Goal: Transaction & Acquisition: Subscribe to service/newsletter

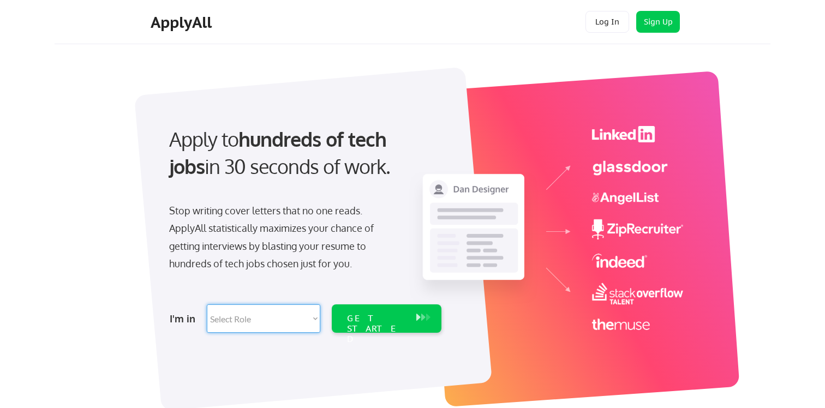
click at [207, 305] on select "Select Role Software Engineering Product Management Customer Success Sales UI/U…" at bounding box center [264, 319] width 114 height 28
select select ""technical_project_program_mgmt""
click option "Technical Project/Program Mgmt" at bounding box center [0, 0] width 0 height 0
select select ""technical_project_program_mgmt""
click at [388, 317] on div "GET STARTED" at bounding box center [376, 329] width 58 height 32
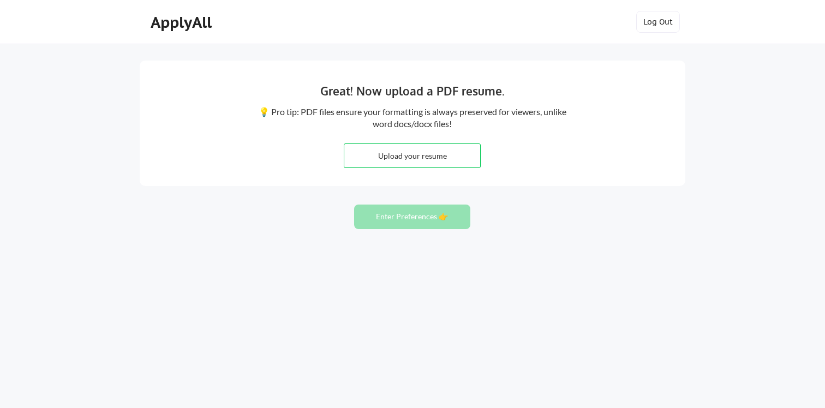
click at [434, 153] on input "file" at bounding box center [412, 155] width 136 height 23
type input "C:\fakepath\*Carmen_Campos_Resume_2025_Leadership-1.docx"
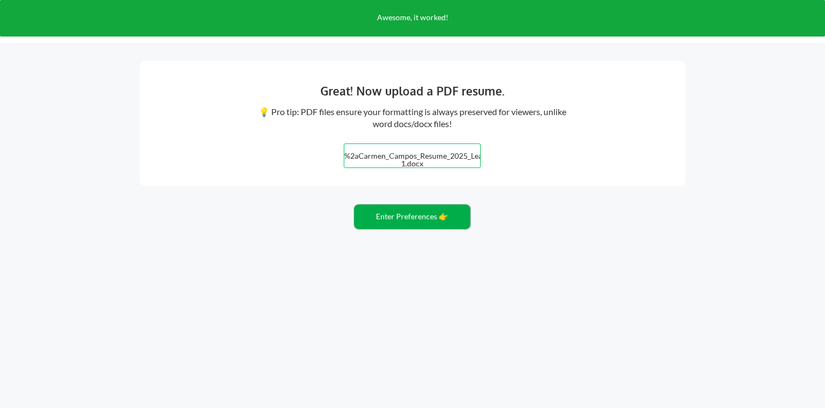
click at [435, 218] on button "Enter Preferences 👉" at bounding box center [412, 217] width 116 height 25
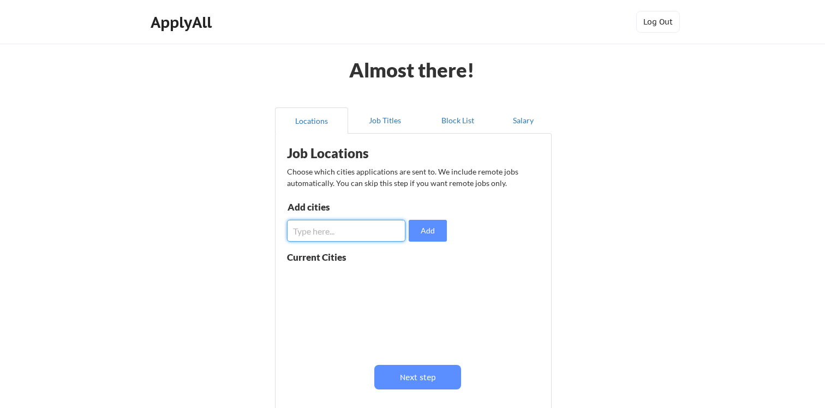
click at [372, 229] on input "input" at bounding box center [346, 231] width 118 height 22
type input "Remote"
click at [429, 235] on button "Add" at bounding box center [428, 231] width 38 height 22
click at [347, 230] on input "input" at bounding box center [346, 231] width 118 height 22
type input "Phoenix, AZ"
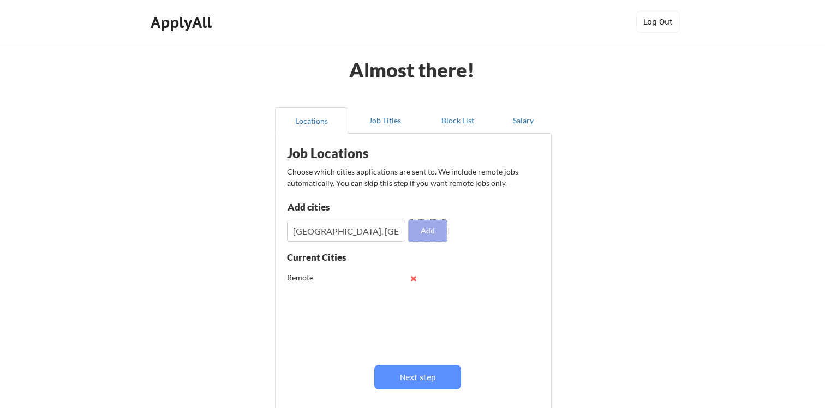
click at [432, 234] on button "Add" at bounding box center [428, 231] width 38 height 22
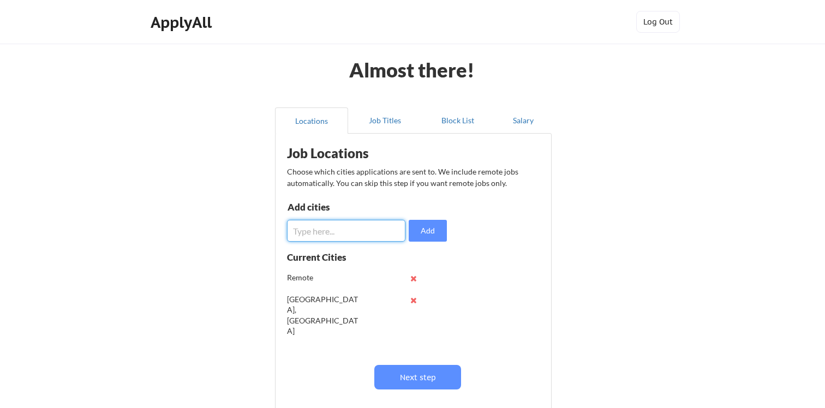
click at [327, 225] on input "input" at bounding box center [346, 231] width 118 height 22
type input "United States"
click at [420, 230] on button "Add" at bounding box center [428, 231] width 38 height 22
click at [348, 227] on input "input" at bounding box center [346, 231] width 118 height 22
type input "Home Based"
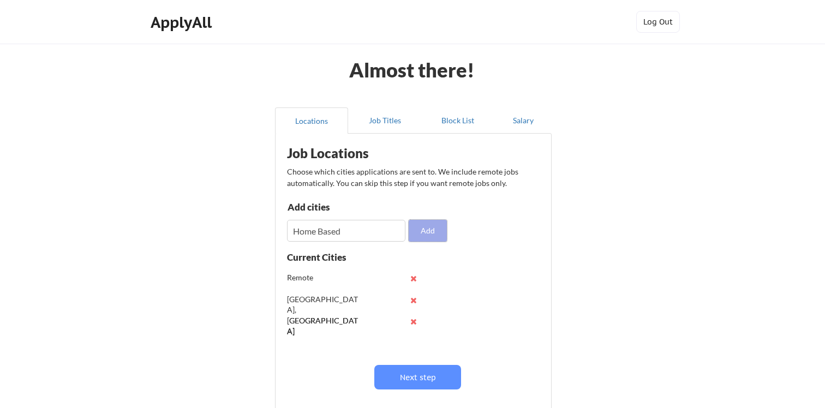
click at [431, 234] on button "Add" at bounding box center [428, 231] width 38 height 22
click at [328, 225] on input "input" at bounding box center [346, 231] width 118 height 22
type input "AZ, US- Remote"
click at [430, 232] on button "Add" at bounding box center [428, 231] width 38 height 22
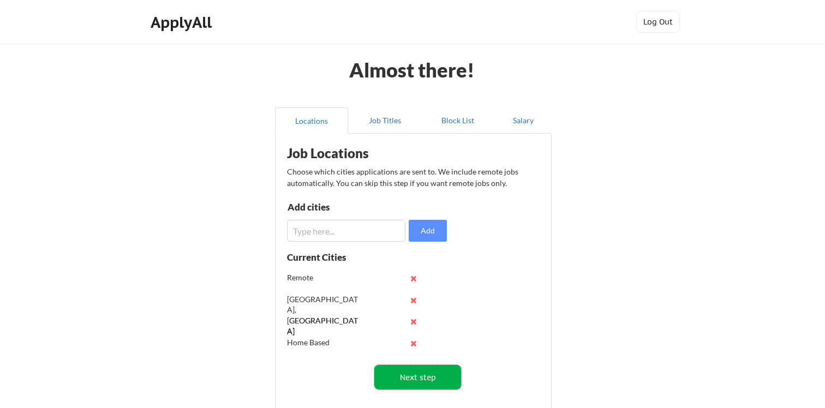
click at [437, 375] on button "Next step" at bounding box center [418, 377] width 87 height 25
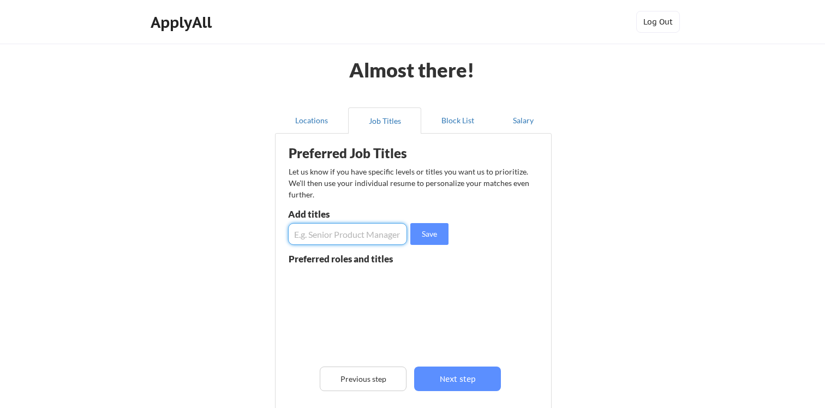
click at [338, 231] on input "input" at bounding box center [347, 234] width 119 height 22
type input "Project Manager"
click at [441, 233] on button "Save" at bounding box center [430, 234] width 38 height 22
click at [376, 235] on input "input" at bounding box center [347, 234] width 119 height 22
type input "Program Manager"
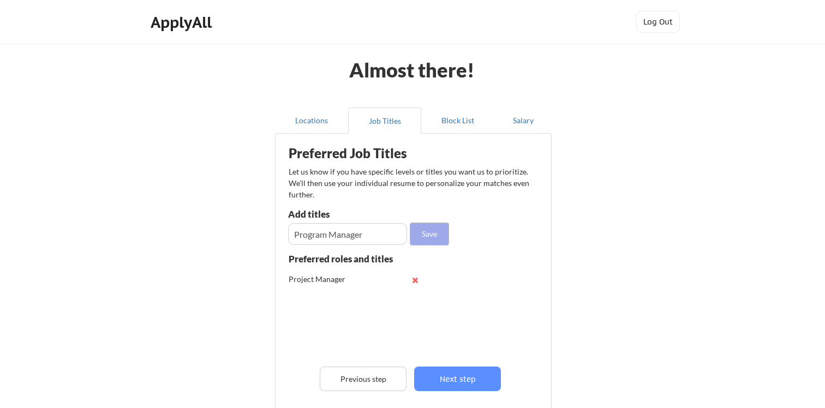
click at [435, 232] on button "Save" at bounding box center [430, 234] width 38 height 22
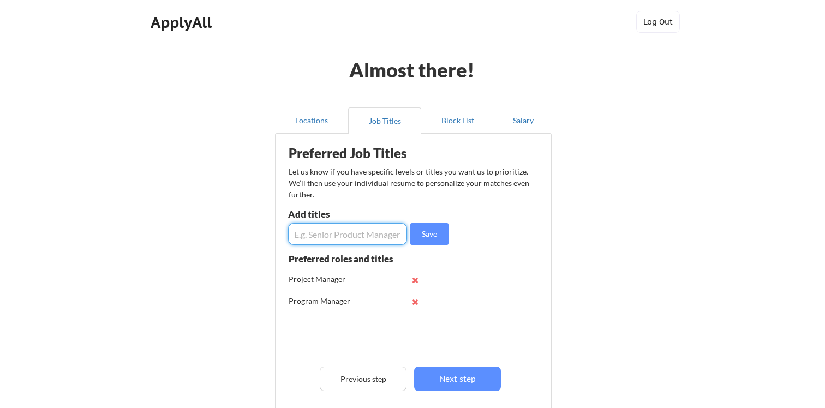
click at [354, 236] on input "input" at bounding box center [347, 234] width 119 height 22
type input "ITIL"
click at [441, 233] on button "Save" at bounding box center [430, 234] width 38 height 22
click at [368, 231] on input "input" at bounding box center [347, 234] width 119 height 22
type input "ITSM"
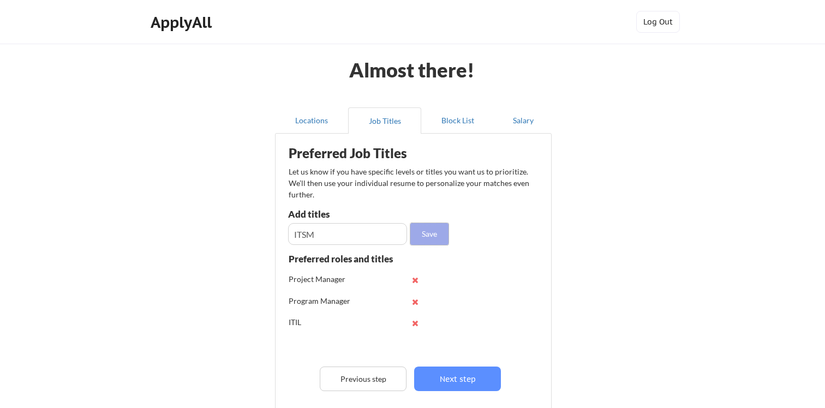
click at [438, 235] on button "Save" at bounding box center [430, 234] width 38 height 22
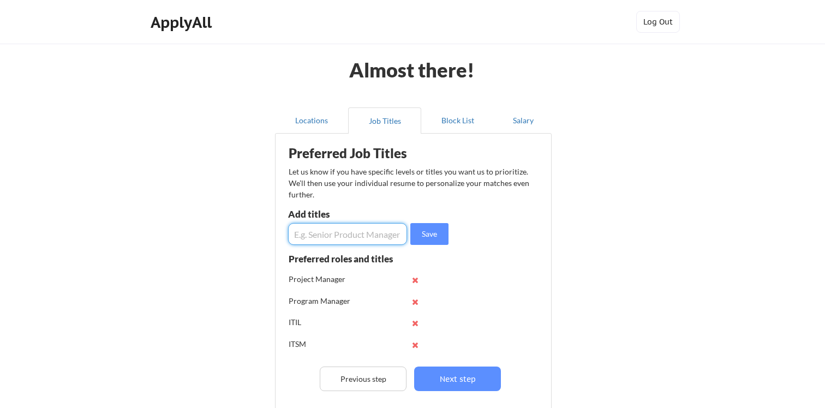
click at [359, 229] on input "input" at bounding box center [347, 234] width 119 height 22
click at [382, 230] on input "input" at bounding box center [347, 234] width 119 height 22
type input "Service Management"
click at [427, 233] on button "Save" at bounding box center [430, 234] width 38 height 22
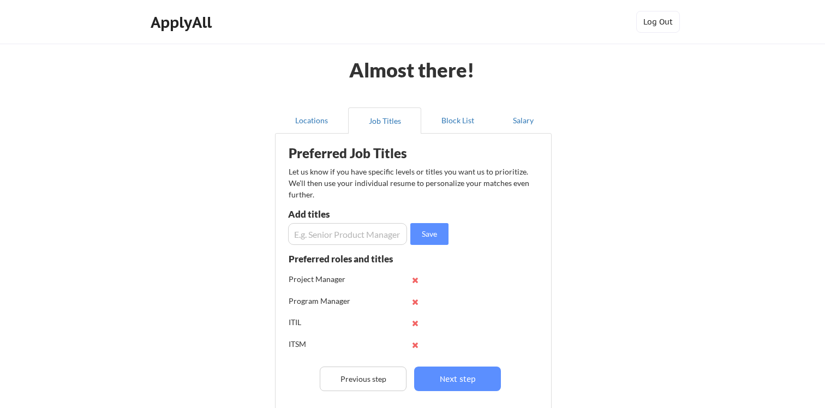
click at [358, 241] on input "input" at bounding box center [347, 234] width 119 height 22
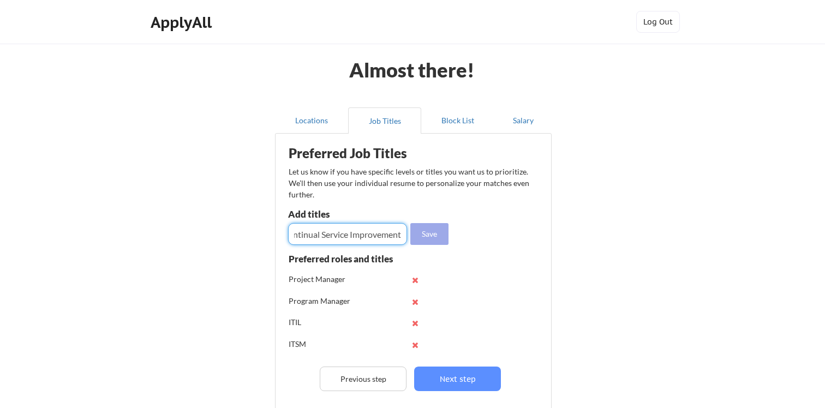
type input "Continual Service Improvement"
click at [436, 233] on button "Save" at bounding box center [430, 234] width 38 height 22
click at [371, 233] on input "input" at bounding box center [347, 234] width 119 height 22
type input "Process Improvement"
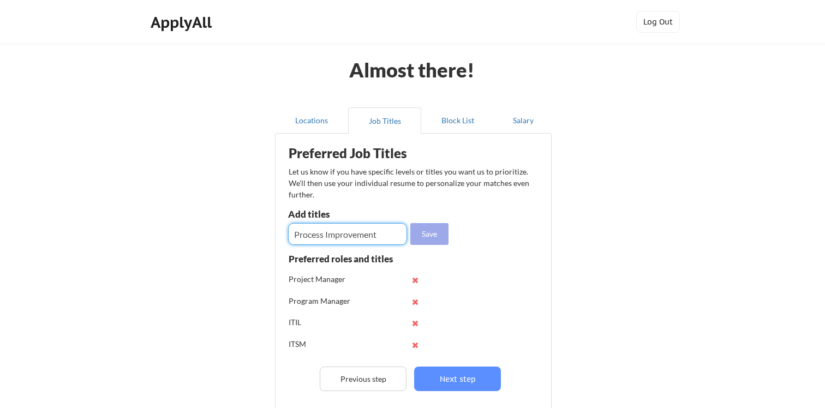
click at [440, 230] on button "Save" at bounding box center [430, 234] width 38 height 22
click at [362, 230] on input "input" at bounding box center [347, 234] width 119 height 22
type input "O"
click at [342, 234] on input "input" at bounding box center [347, 234] width 119 height 22
type input "Service Delivery Manager"
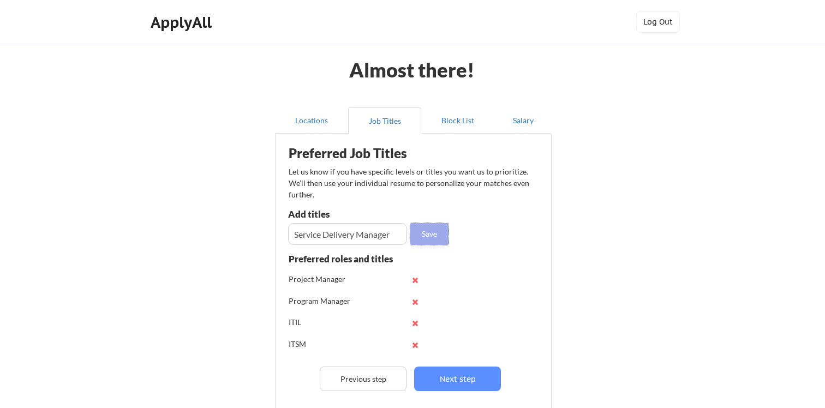
click at [424, 232] on button "Save" at bounding box center [430, 234] width 38 height 22
click at [348, 232] on input "input" at bounding box center [347, 234] width 119 height 22
type input "Compliance Manager"
click at [428, 241] on button "Save" at bounding box center [430, 234] width 38 height 22
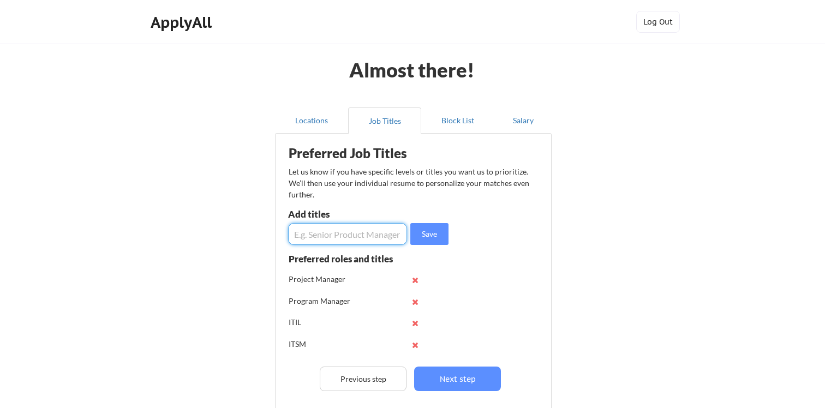
click at [370, 233] on input "input" at bounding box center [347, 234] width 119 height 22
type input "Goverance Manager"
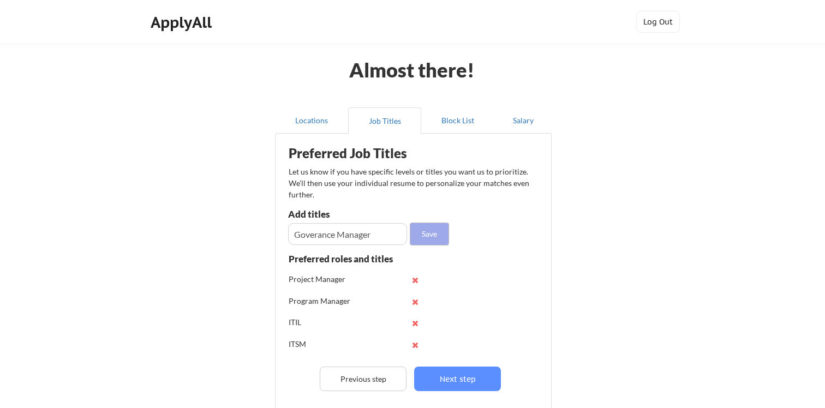
click at [427, 234] on button "Save" at bounding box center [430, 234] width 38 height 22
click at [373, 231] on input "input" at bounding box center [347, 234] width 119 height 22
type input "Problem Manager"
click at [436, 230] on button "Save" at bounding box center [430, 234] width 38 height 22
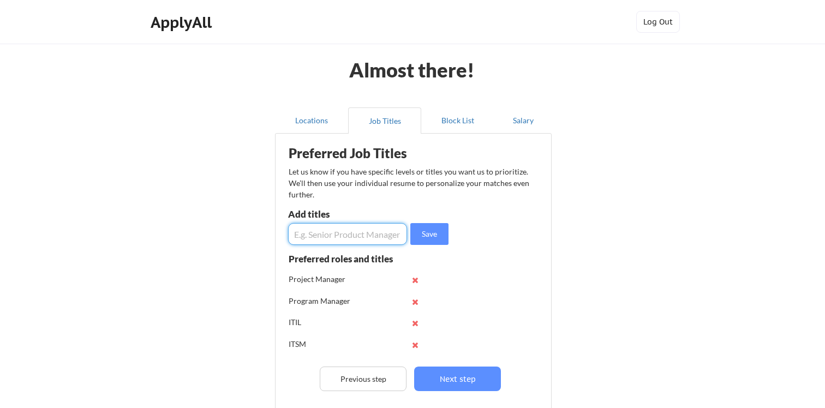
click at [363, 236] on input "input" at bounding box center [347, 234] width 119 height 22
type input "Business Operations"
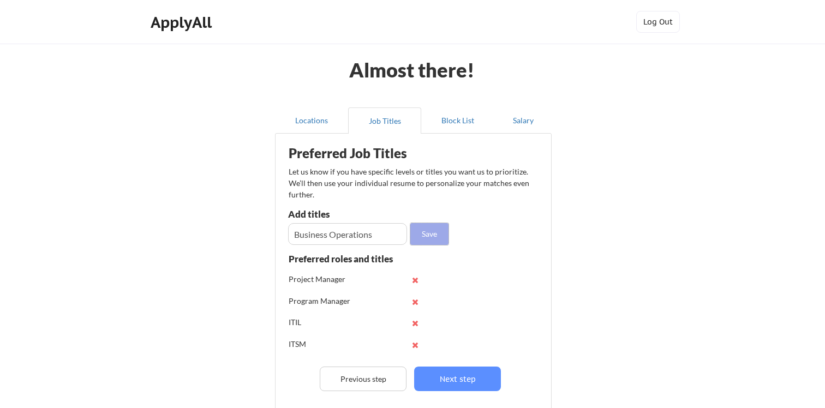
click at [431, 237] on button "Save" at bounding box center [430, 234] width 38 height 22
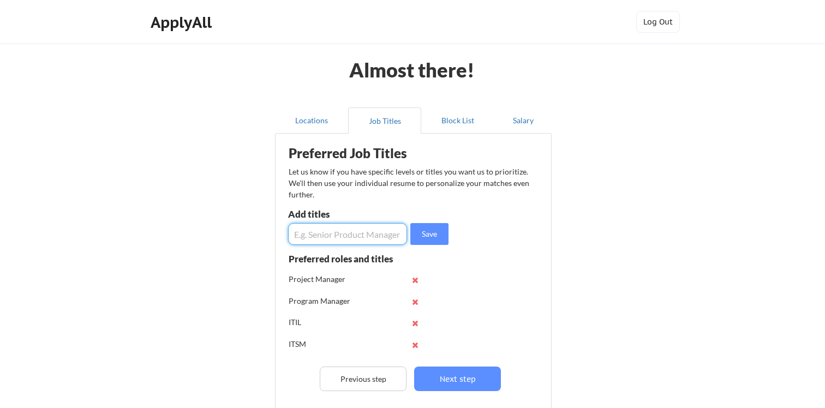
click at [344, 234] on input "input" at bounding box center [347, 234] width 119 height 22
type input "Transformation"
click at [442, 236] on button "Save" at bounding box center [430, 234] width 38 height 22
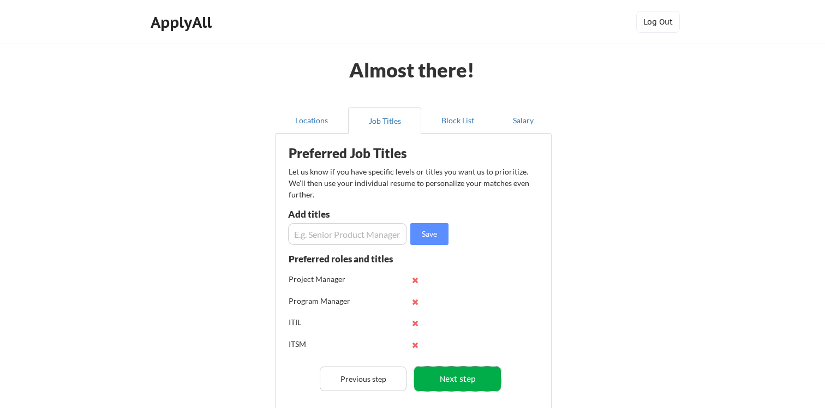
click at [463, 374] on button "Next step" at bounding box center [457, 379] width 87 height 25
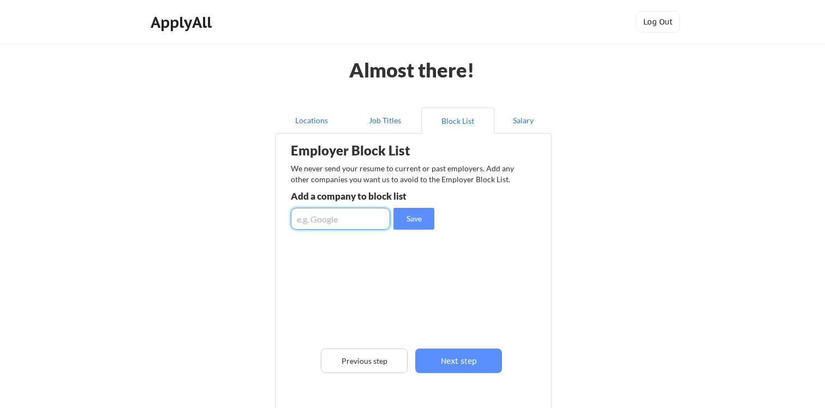
click at [354, 219] on input "input" at bounding box center [340, 219] width 99 height 22
type input "Amazon"
click at [420, 218] on button "Save" at bounding box center [414, 219] width 41 height 22
click at [350, 221] on input "input" at bounding box center [340, 219] width 99 height 22
type input "A"
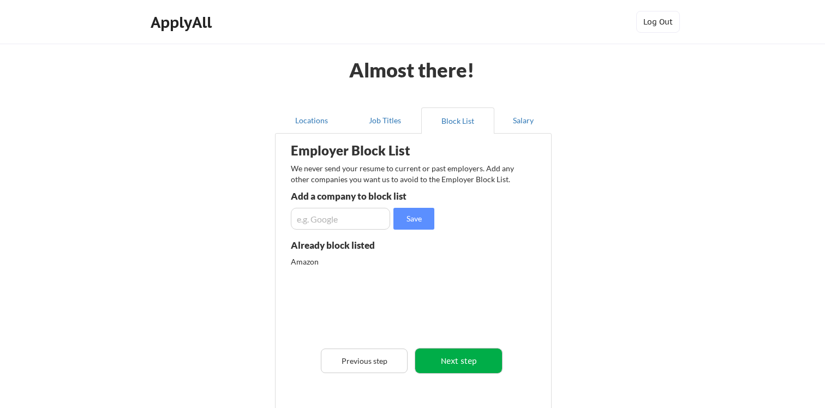
click at [456, 366] on button "Next step" at bounding box center [458, 361] width 87 height 25
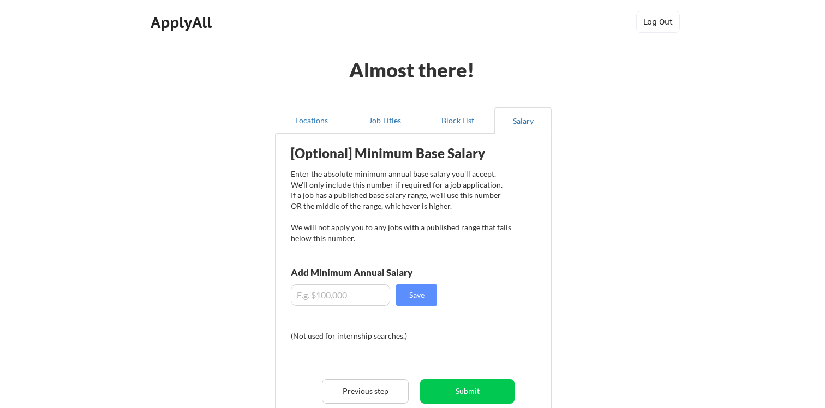
click at [501, 309] on div "[Optional] Minimum Base Salary Enter the absolute minimum annual base salary yo…" at bounding box center [415, 295] width 269 height 312
click at [326, 295] on input "input" at bounding box center [340, 295] width 99 height 22
type input "$160,000"
click at [415, 297] on button "Save" at bounding box center [416, 295] width 41 height 22
click at [504, 327] on div "We'll use $160,000 to calibrate your min. salary goal!" at bounding box center [401, 324] width 221 height 26
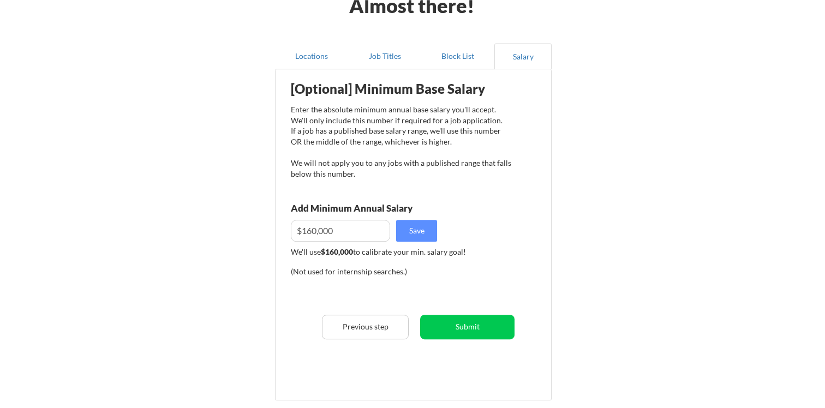
scroll to position [79, 0]
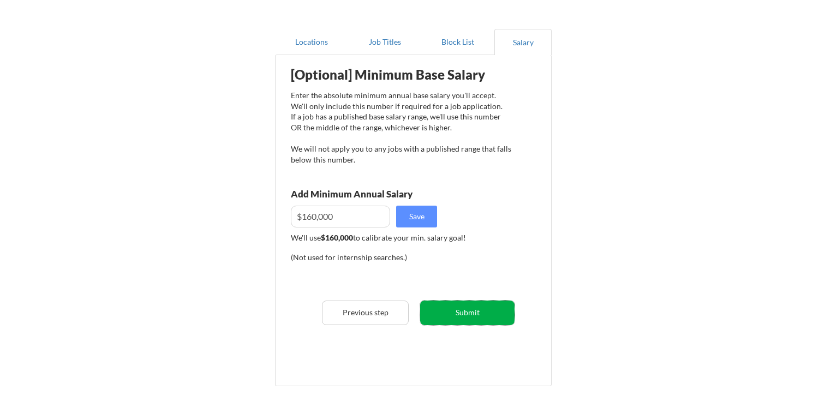
click at [490, 314] on button "Submit" at bounding box center [467, 313] width 94 height 25
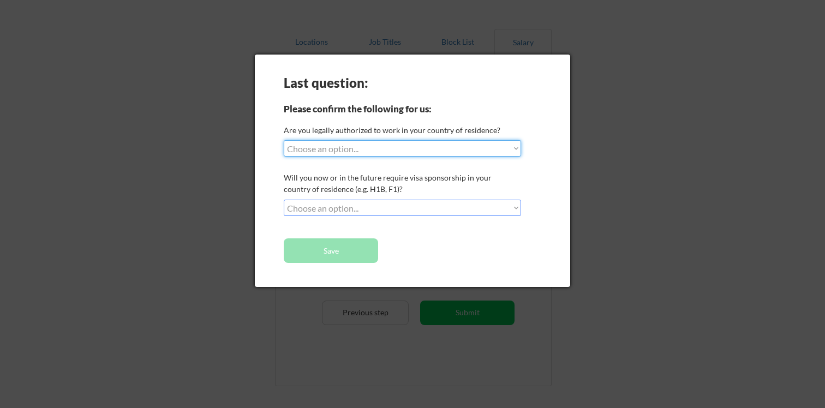
click at [284, 140] on select "Choose an option... Yes, I am a US Citizen Yes, I am a Canadian Citizen Yes, I …" at bounding box center [402, 148] width 237 height 16
select select ""yes__i_am_a_us_citizen""
click option "Yes, I am a US Citizen" at bounding box center [0, 0] width 0 height 0
click at [284, 200] on select "Choose an option... No, I will not need sponsorship Yes, I will need sponsorship" at bounding box center [402, 208] width 237 height 16
select select ""no__i_will_not_need_sponsorship""
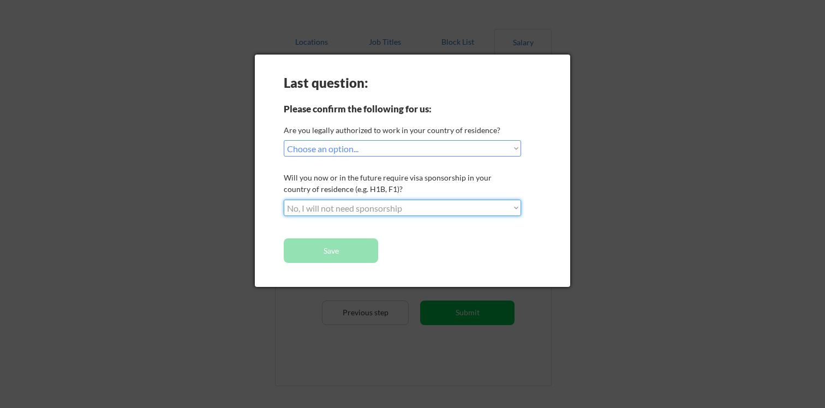
click option "No, I will not need sponsorship" at bounding box center [0, 0] width 0 height 0
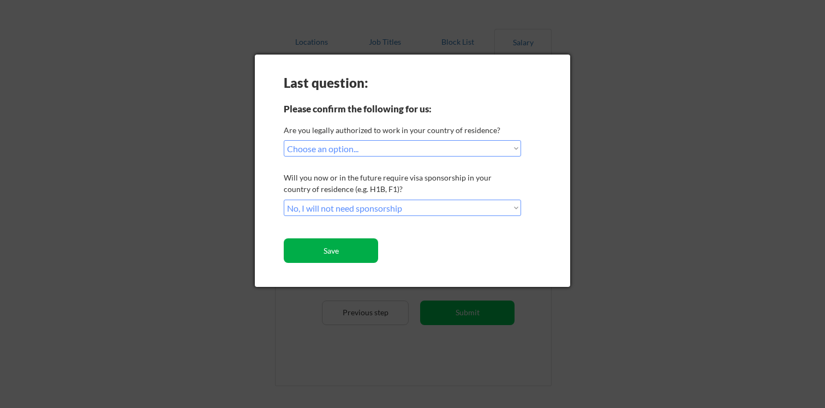
click at [355, 254] on button "Save" at bounding box center [331, 251] width 94 height 25
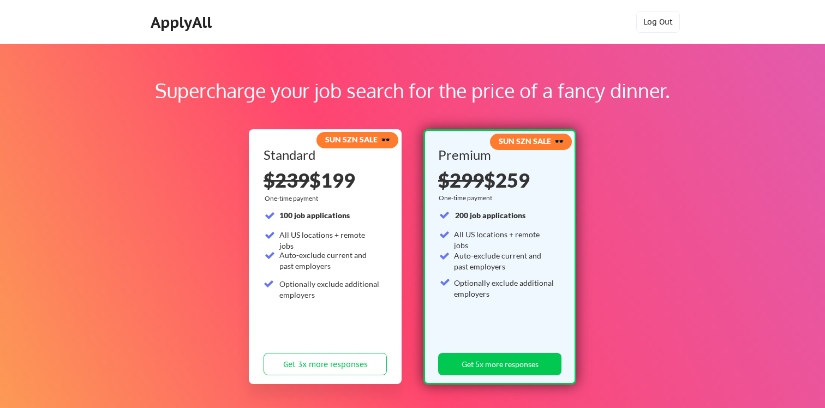
click at [651, 285] on div "Supercharge your job search for the price of a fancy dinner. SUN SZN SALE 🕶️ St…" at bounding box center [412, 342] width 825 height 597
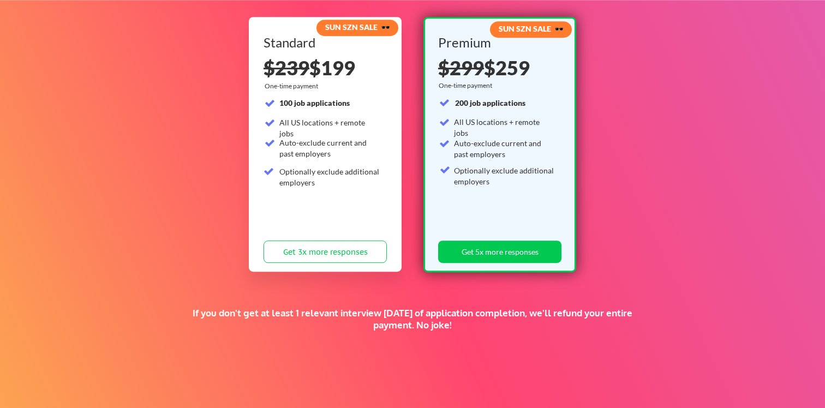
scroll to position [105, 0]
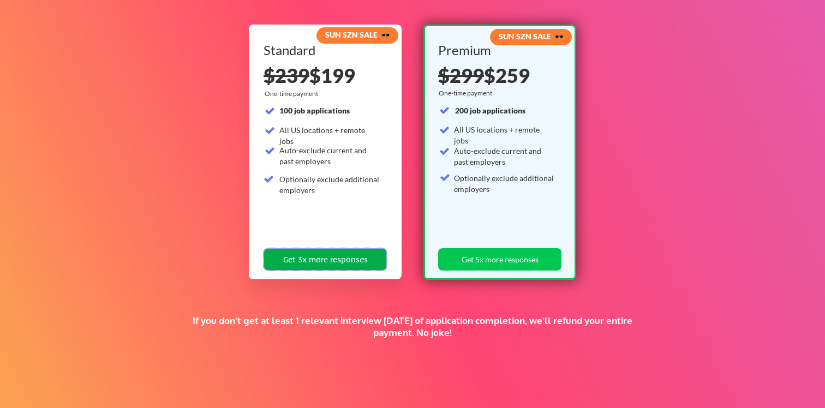
click at [357, 257] on button "Get 3x more responses" at bounding box center [325, 259] width 123 height 22
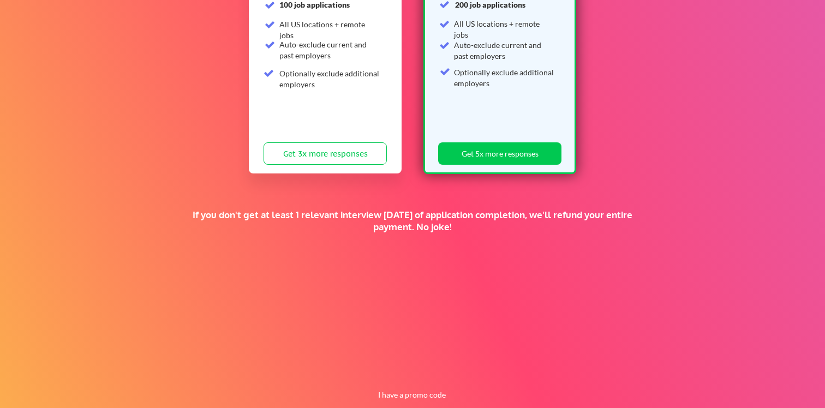
scroll to position [232, 0]
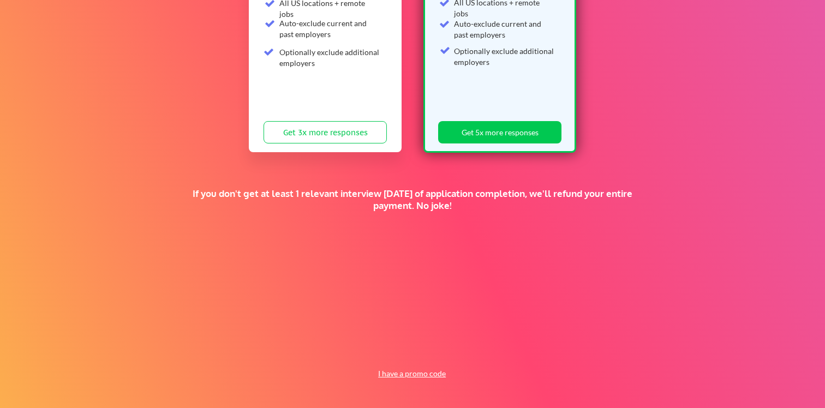
click at [436, 378] on button "I have a promo code" at bounding box center [412, 373] width 80 height 13
click at [383, 349] on input "input" at bounding box center [384, 348] width 101 height 22
paste input "IMEISMONEY"
click at [341, 349] on input "input" at bounding box center [384, 348] width 101 height 22
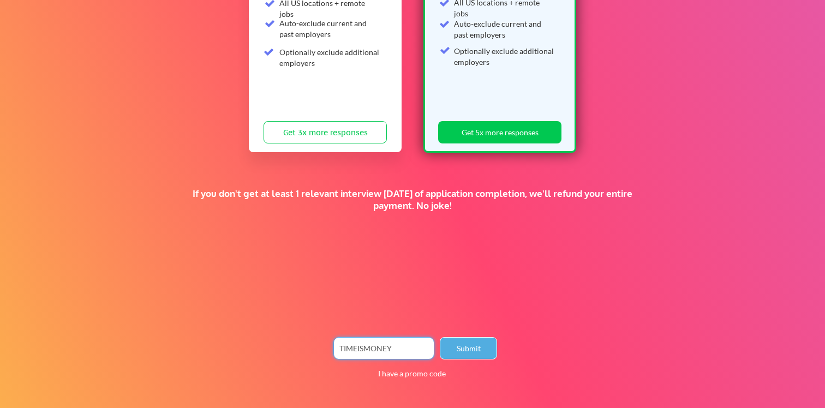
type input "TIMEISMONEY"
click at [477, 348] on button "Submit" at bounding box center [468, 348] width 57 height 22
click at [722, 104] on div "Supercharge your job search for the price of a fancy dinner. SUN SZN SALE 🕶️ St…" at bounding box center [412, 110] width 825 height 597
click at [718, 252] on div "Supercharge your job search for the price of a fancy dinner. SUN SZN SALE 🕶️ St…" at bounding box center [412, 110] width 825 height 597
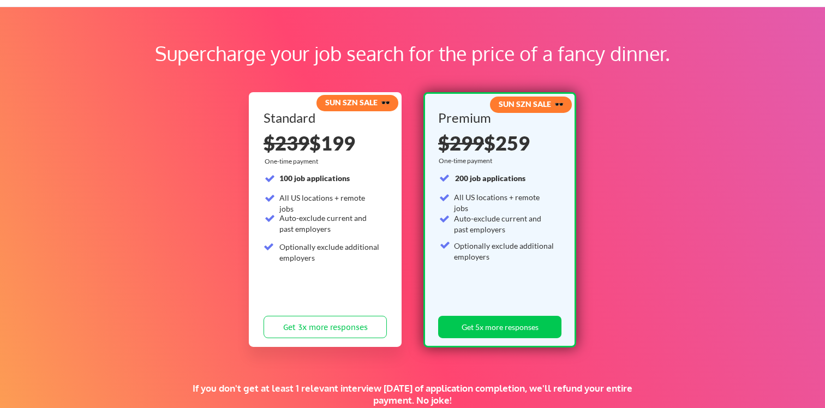
scroll to position [0, 0]
